Goal: Task Accomplishment & Management: Complete application form

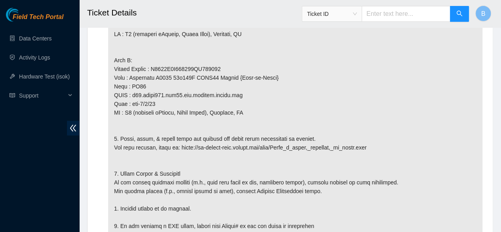
scroll to position [918, 0]
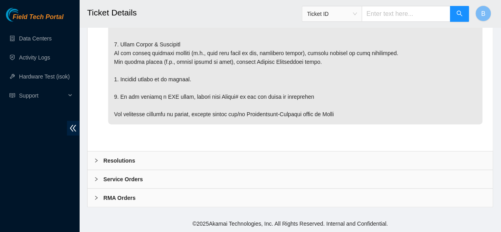
click at [92, 161] on div "Resolutions" at bounding box center [290, 160] width 405 height 18
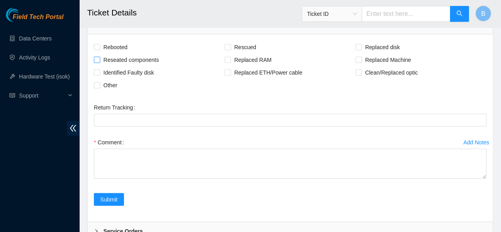
scroll to position [1050, 0]
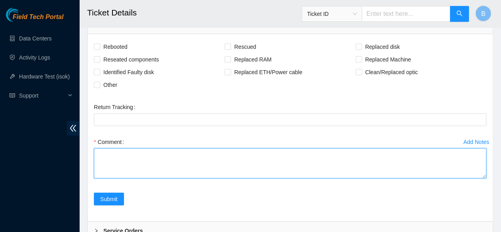
click at [126, 170] on textarea "Comment" at bounding box center [290, 163] width 393 height 30
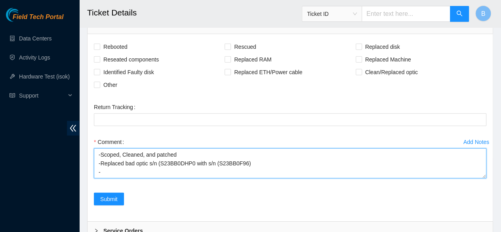
click at [99, 157] on textarea "-Scoped, Cleaned, and patched -Replaced bad optic s/n (S23BB0DHP0 with s/n (S23…" at bounding box center [290, 163] width 393 height 30
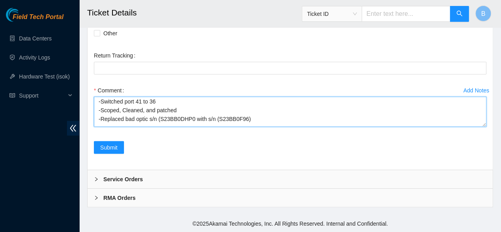
scroll to position [17, 0]
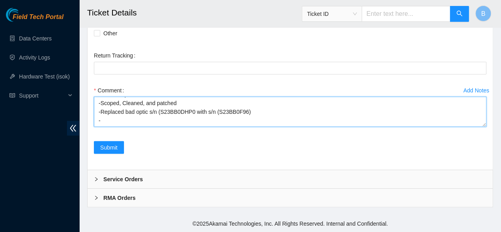
click at [192, 112] on textarea "-Placed loop to test port -Switched port 41 to 36 -Scoped, Cleaned, and patched…" at bounding box center [290, 112] width 393 height 30
click at [190, 113] on textarea "-Placed loop to test port -Switched port 41 to 36 -Scoped, Cleaned, and patched…" at bounding box center [290, 112] width 393 height 30
click at [249, 115] on textarea "-Placed loop to test port -Switched port 41 to 36 -Scoped, Cleaned, and patched…" at bounding box center [290, 112] width 393 height 30
type textarea "-Placed loop to test port -Switched port 41 to 36 -Scoped, Cleaned, and patched…"
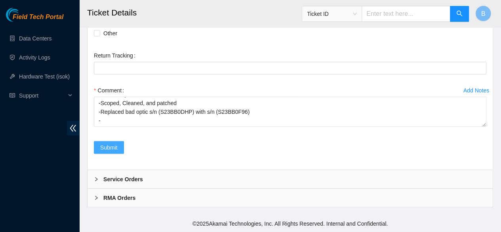
click at [112, 150] on span "Submit" at bounding box center [108, 147] width 17 height 9
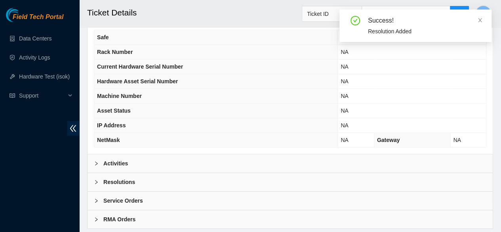
scroll to position [301, 0]
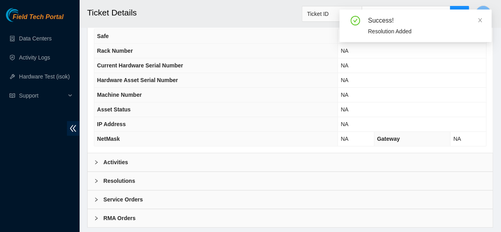
click at [123, 166] on b "Activities" at bounding box center [115, 162] width 25 height 9
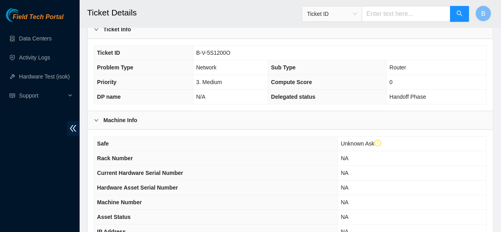
scroll to position [170, 0]
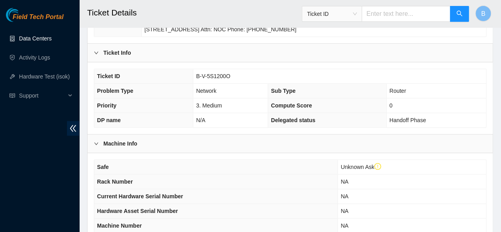
click at [34, 39] on link "Data Centers" at bounding box center [35, 38] width 32 height 6
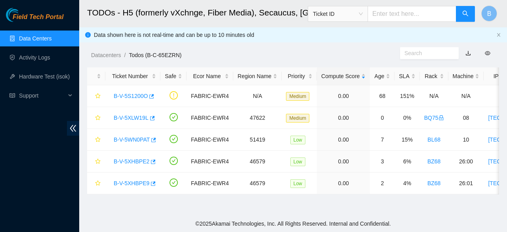
click at [38, 41] on link "Data Centers" at bounding box center [35, 38] width 32 height 6
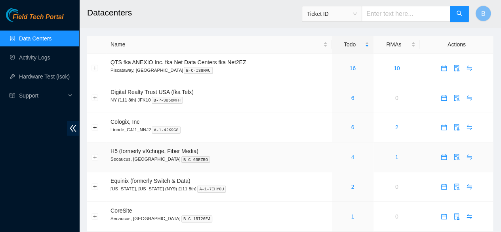
click at [352, 158] on link "4" at bounding box center [352, 157] width 3 height 6
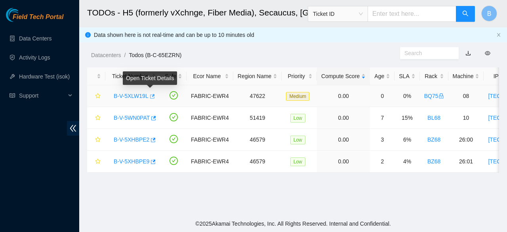
click at [152, 98] on icon "button" at bounding box center [152, 96] width 6 height 6
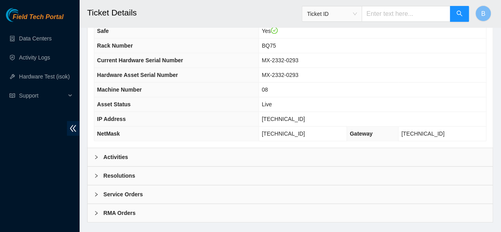
scroll to position [293, 0]
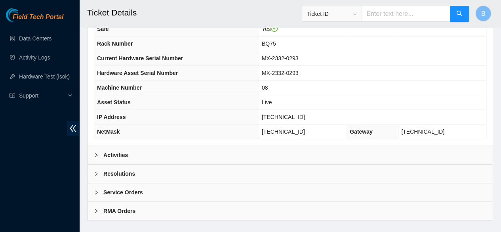
click at [115, 159] on b "Activities" at bounding box center [115, 155] width 25 height 9
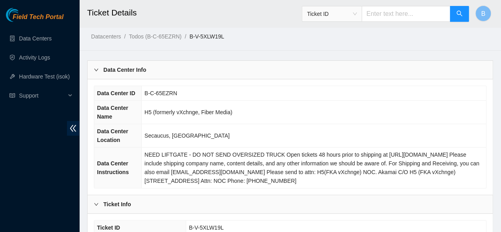
scroll to position [0, 0]
